Goal: Information Seeking & Learning: Find specific page/section

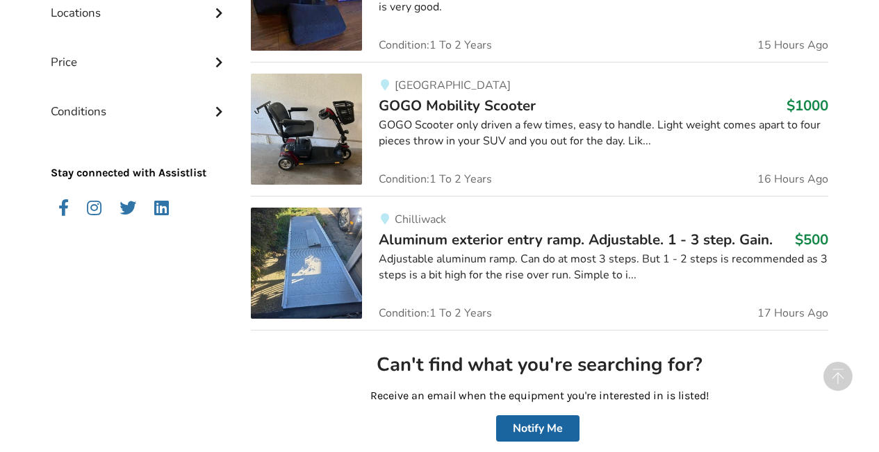
scroll to position [341, 0]
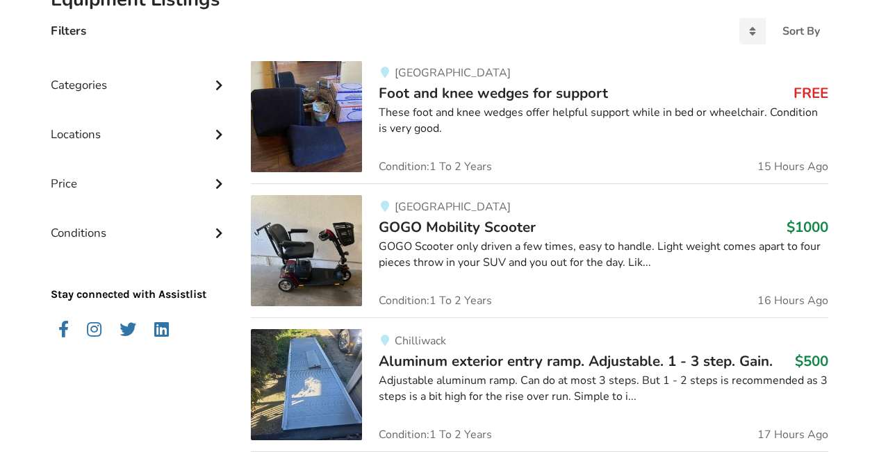
click at [302, 117] on img at bounding box center [306, 116] width 111 height 111
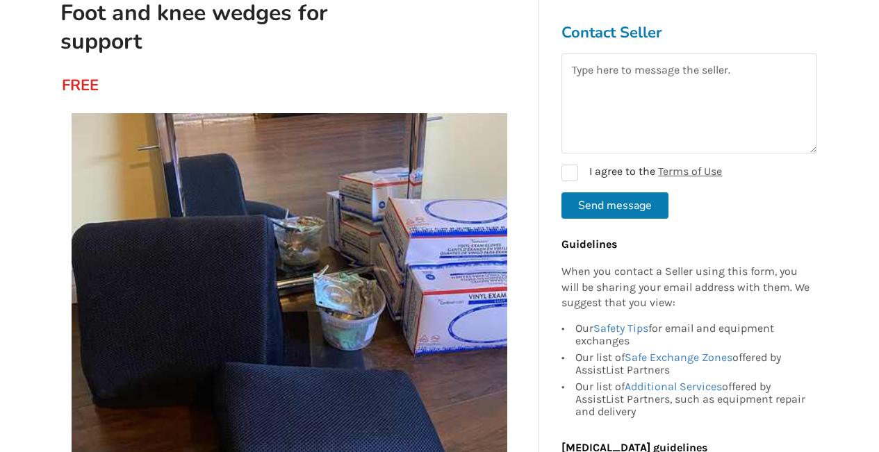
scroll to position [163, 0]
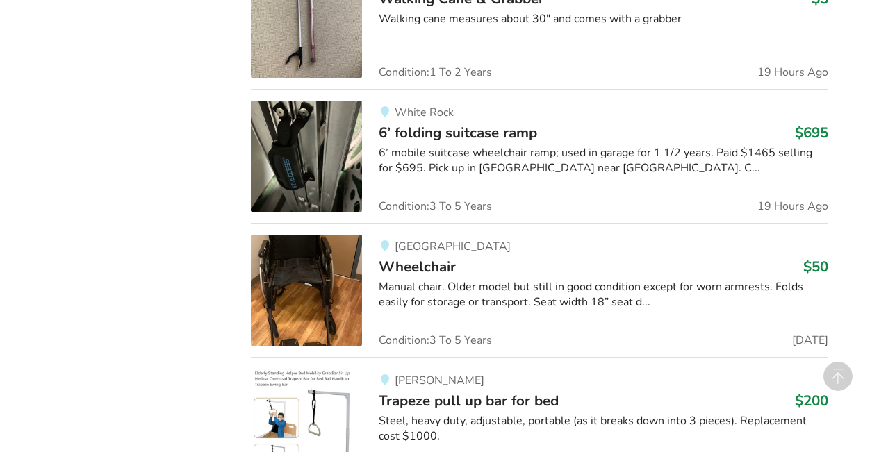
scroll to position [1536, 0]
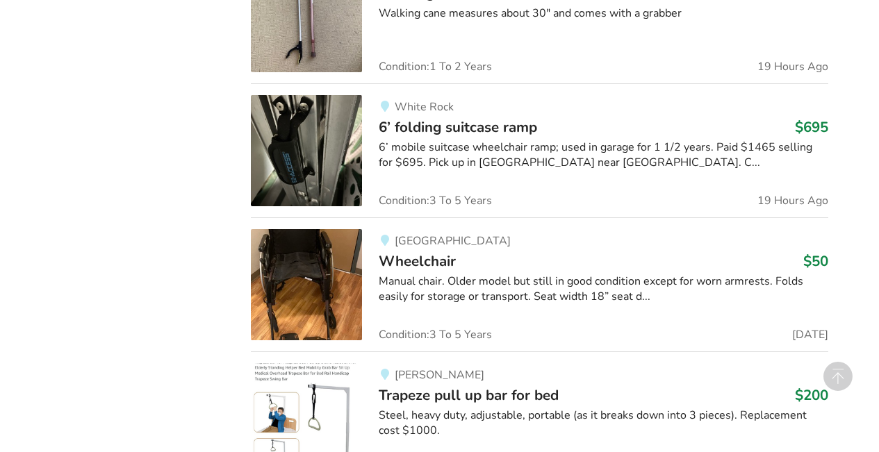
click at [859, 392] on div "Equipment Listings Filters Sort By Most recent Price ascending Price descending…" at bounding box center [439, 237] width 879 height 2966
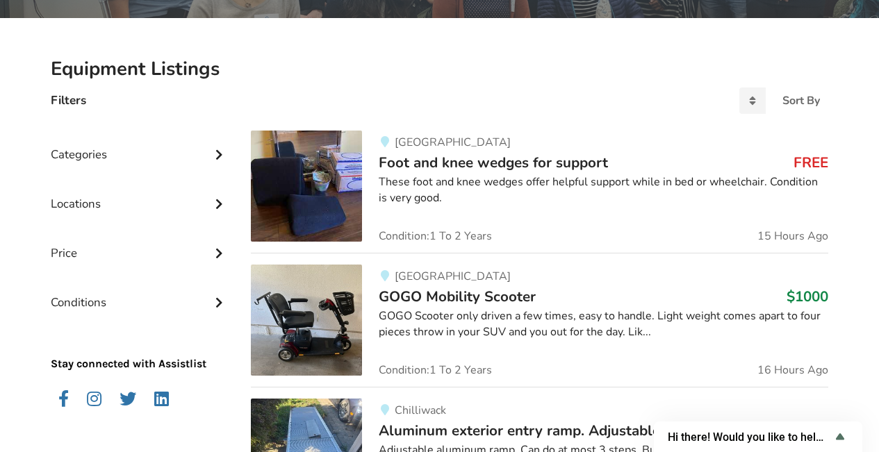
scroll to position [0, 0]
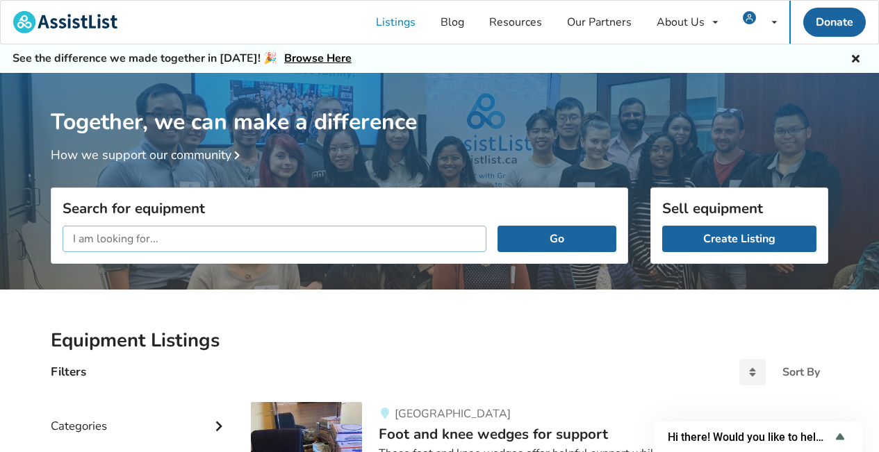
click at [81, 235] on input "text" at bounding box center [275, 239] width 424 height 26
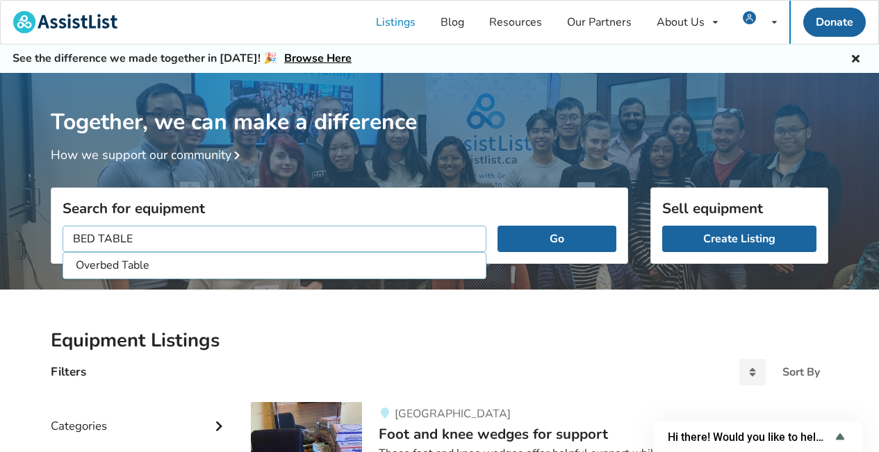
type input "BED TABLE"
click at [497, 226] on button "Go" at bounding box center [556, 239] width 119 height 26
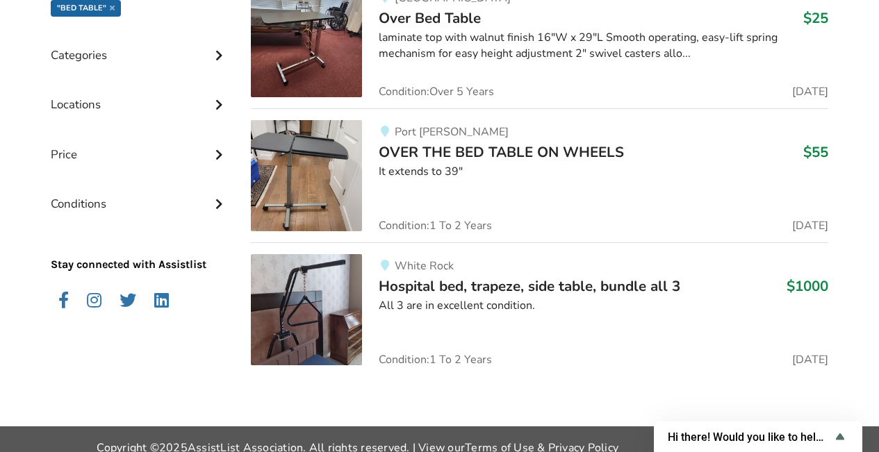
scroll to position [432, 0]
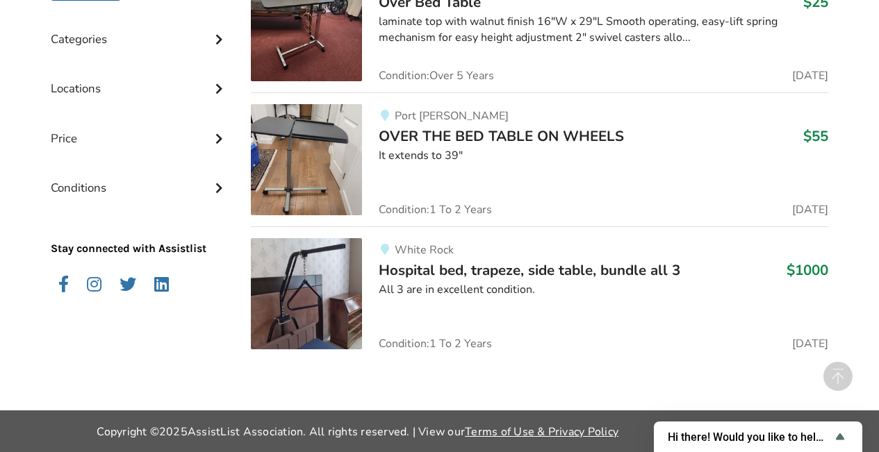
click at [273, 136] on img at bounding box center [306, 159] width 111 height 111
